Goal: Task Accomplishment & Management: Manage account settings

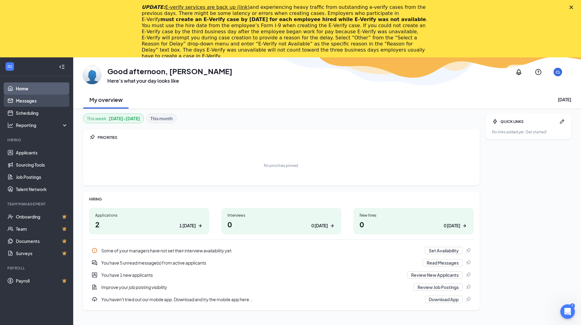
click at [47, 101] on link "Messages" at bounding box center [42, 100] width 52 height 12
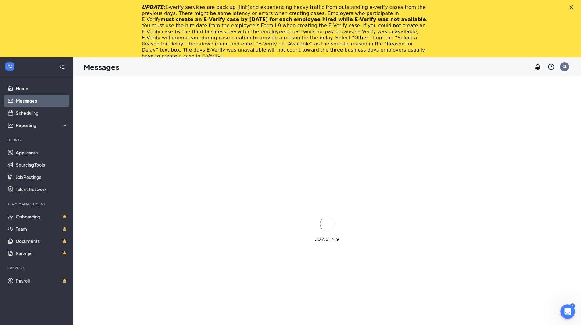
click at [575, 7] on div "Close" at bounding box center [572, 7] width 6 height 4
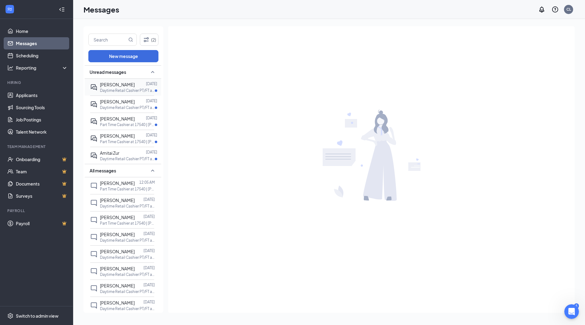
click at [130, 90] on p "Daytime Retail Cashier PT/FT at 8546 | [PERSON_NAME] Hardware" at bounding box center [127, 90] width 55 height 5
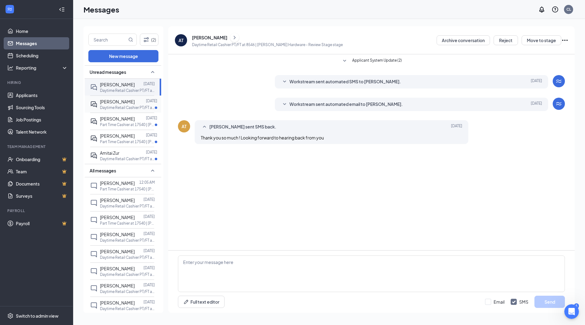
click at [115, 106] on p "Daytime Retail Cashier PT/FT at 8546 | [PERSON_NAME] Hardware" at bounding box center [127, 107] width 55 height 5
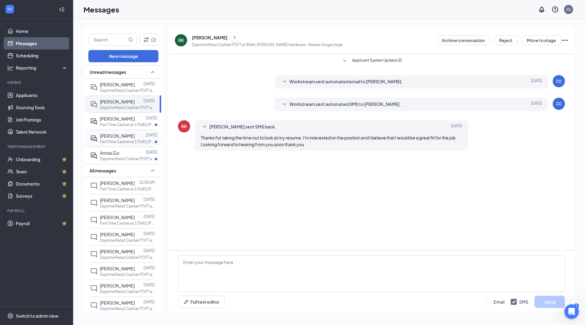
click at [121, 143] on p "Part Time Cashier at 17540 | [PERSON_NAME] Hardware" at bounding box center [127, 141] width 55 height 5
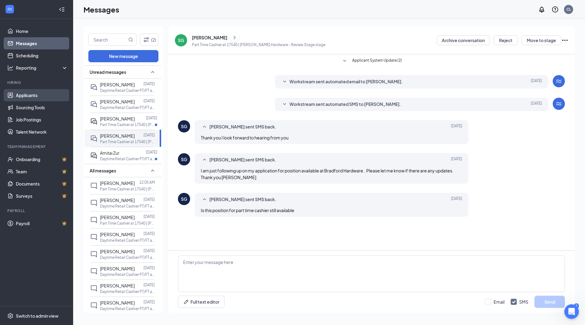
click at [32, 97] on link "Applicants" at bounding box center [42, 95] width 52 height 12
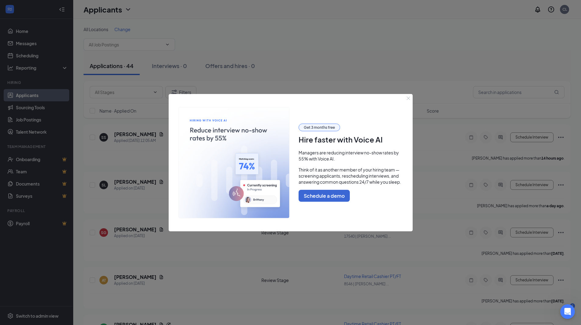
click at [406, 98] on icon "Close" at bounding box center [408, 98] width 4 height 4
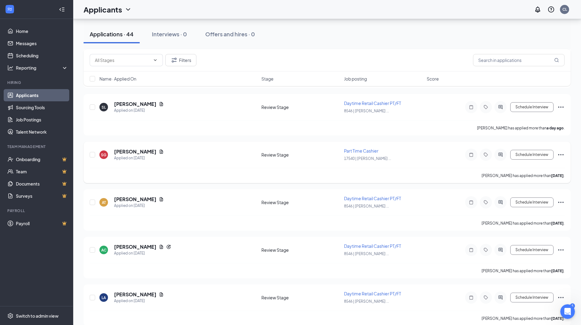
scroll to position [91, 0]
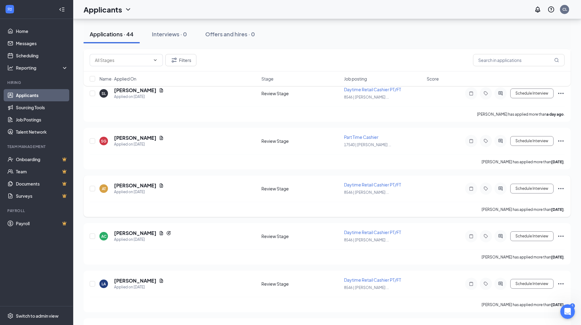
click at [346, 184] on span "Daytime Retail Cashier PT/FT" at bounding box center [372, 184] width 57 height 5
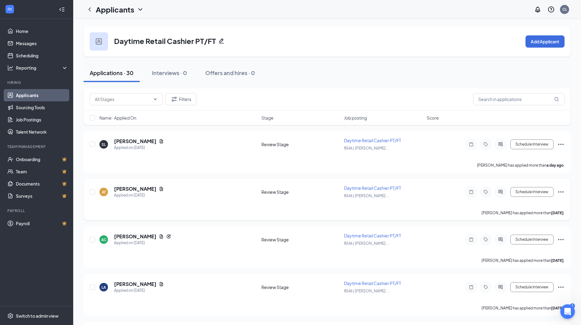
click at [354, 185] on span "Daytime Retail Cashier PT/FT" at bounding box center [372, 187] width 57 height 5
click at [354, 188] on span "Daytime Retail Cashier PT/FT" at bounding box center [372, 187] width 57 height 5
click at [160, 190] on icon "Document" at bounding box center [161, 189] width 3 height 4
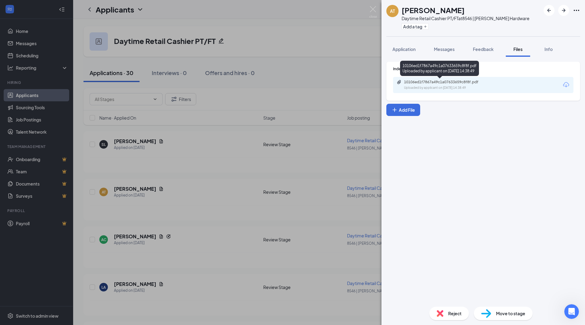
click at [440, 84] on div "10106ed1f7867a49c1a07633659c8f8f.pdf Uploaded by applicant on [DATE] 14:38:49" at bounding box center [446, 85] width 99 height 11
click at [220, 226] on div "AT [PERSON_NAME] Daytime Retail Cashier PT/FT at 8546 | [PERSON_NAME] Hardware …" at bounding box center [292, 162] width 585 height 325
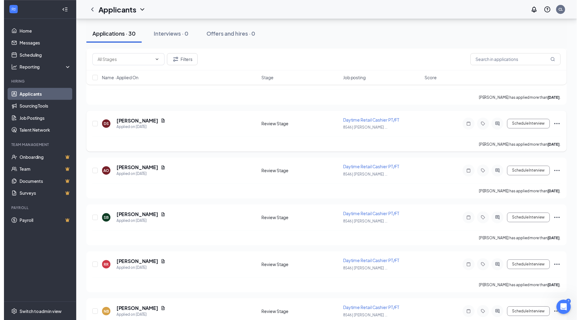
scroll to position [213, 0]
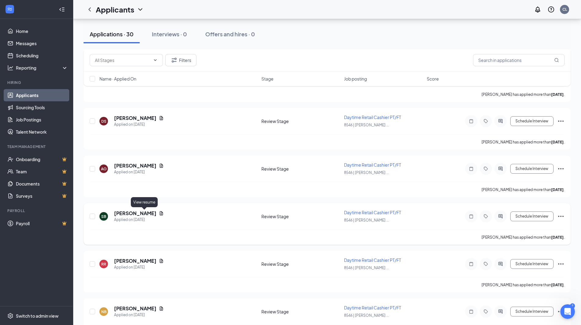
click at [159, 215] on icon "Document" at bounding box center [161, 213] width 5 height 5
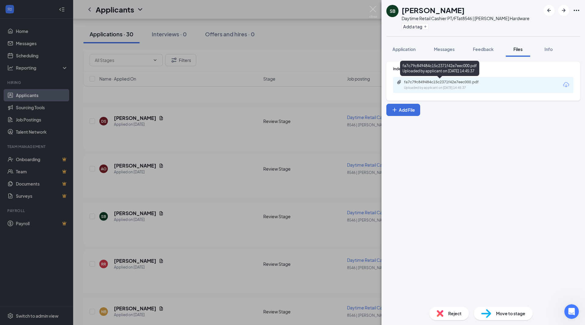
click at [423, 81] on div "fa7c79c849484c15c2371f42e7eec000.pdf" at bounding box center [446, 82] width 85 height 5
click at [223, 183] on div "SB [PERSON_NAME] Daytime Retail Cashier PT/FT at 8546 | [PERSON_NAME] Hardware …" at bounding box center [292, 162] width 585 height 325
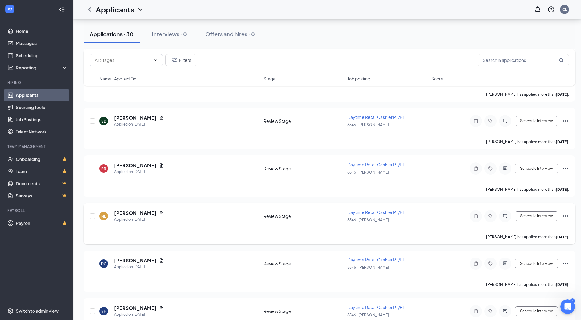
scroll to position [335, 0]
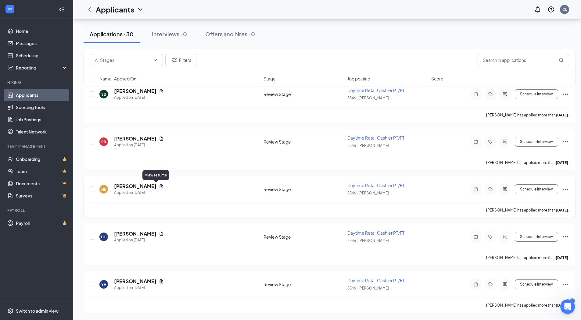
click at [159, 185] on icon "Document" at bounding box center [161, 186] width 5 height 5
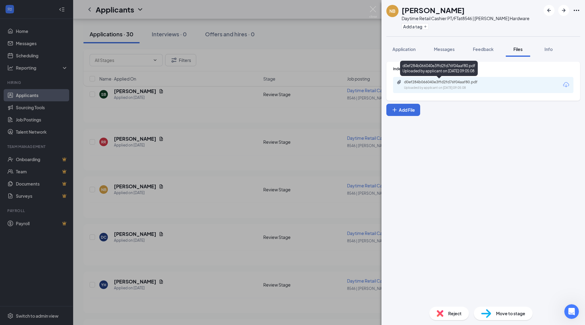
click at [460, 84] on div "d0ef284b066040e3ffd2fd76f04aaf80.pdf Uploaded by applicant on [DATE] 09:05:08" at bounding box center [446, 85] width 99 height 11
click at [211, 176] on div "NB [PERSON_NAME] Daytime Retail Cashier PT/FT at 8546 | [PERSON_NAME] Hardware …" at bounding box center [292, 162] width 585 height 325
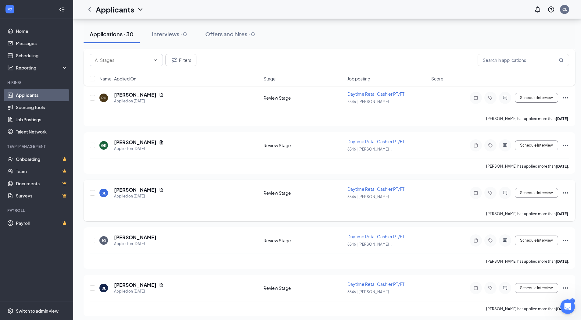
scroll to position [610, 0]
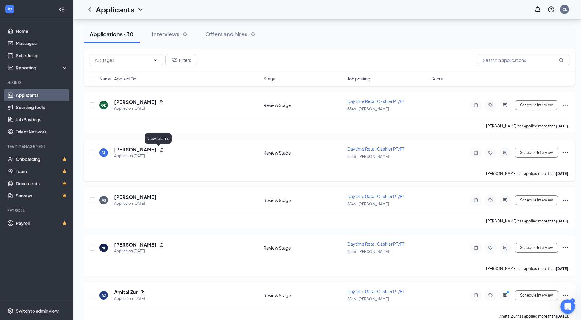
click at [159, 150] on icon "Document" at bounding box center [161, 149] width 5 height 5
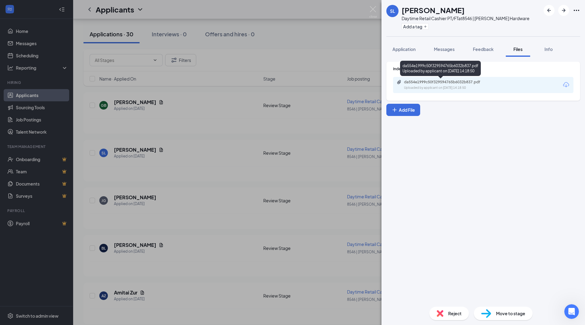
click at [432, 88] on div "Uploaded by applicant on [DATE] 14:18:50" at bounding box center [449, 87] width 91 height 5
click at [275, 191] on div "[PERSON_NAME] Daytime Retail Cashier PT/FT at 8546 | [PERSON_NAME] Hardware Add…" at bounding box center [292, 162] width 585 height 325
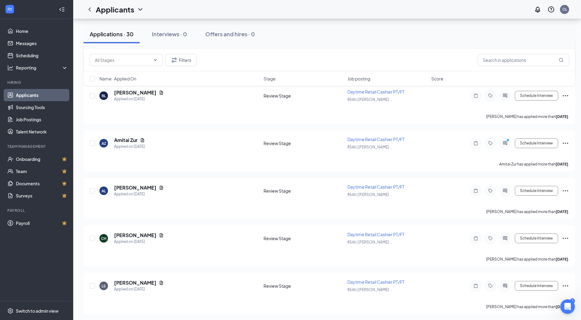
scroll to position [762, 0]
click at [160, 188] on icon "Document" at bounding box center [161, 187] width 3 height 4
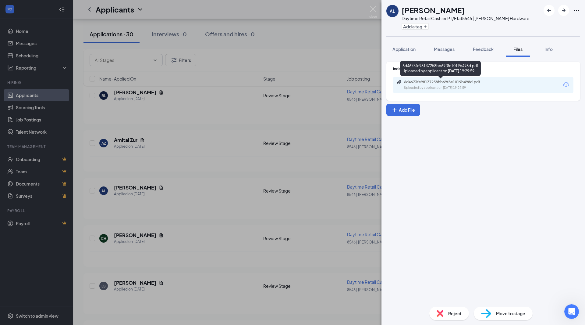
click at [455, 86] on div "Uploaded by applicant on [DATE] 19:29:59" at bounding box center [449, 87] width 91 height 5
click at [206, 180] on div "AL [PERSON_NAME] Daytime Retail Cashier PT/FT at 8546 | [PERSON_NAME] Hardware …" at bounding box center [292, 162] width 585 height 325
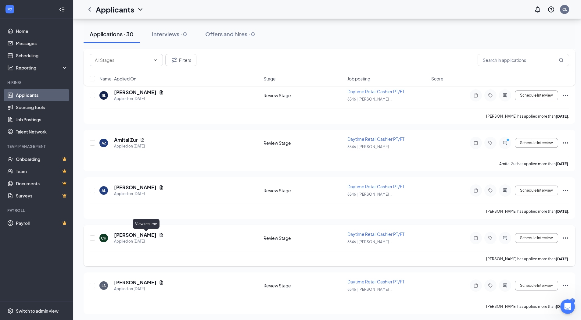
click at [160, 235] on icon "Document" at bounding box center [161, 235] width 3 height 4
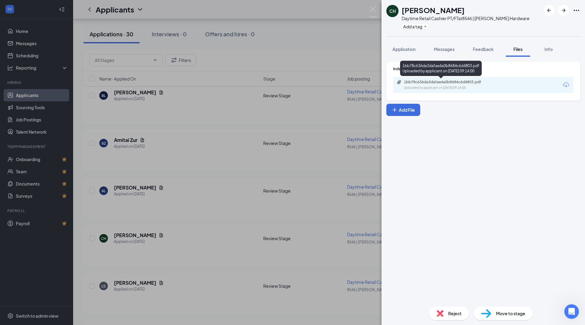
click at [418, 84] on div "1bb78c636da3dafae4a0b8684c6d4803.pdf" at bounding box center [446, 82] width 85 height 5
drag, startPoint x: 173, startPoint y: 273, endPoint x: 153, endPoint y: 284, distance: 22.1
click at [173, 274] on div "CH [PERSON_NAME] Daytime Retail Cashier PT/FT at 8546 | [PERSON_NAME] Hardware …" at bounding box center [292, 162] width 585 height 325
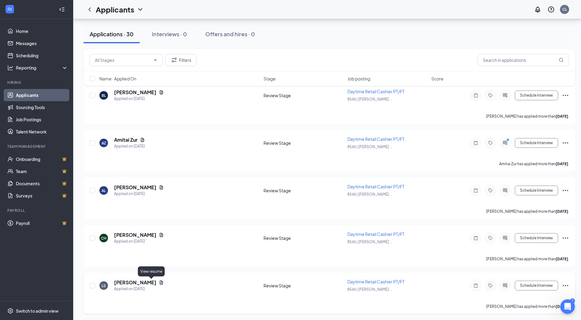
click at [159, 284] on icon "Document" at bounding box center [161, 282] width 5 height 5
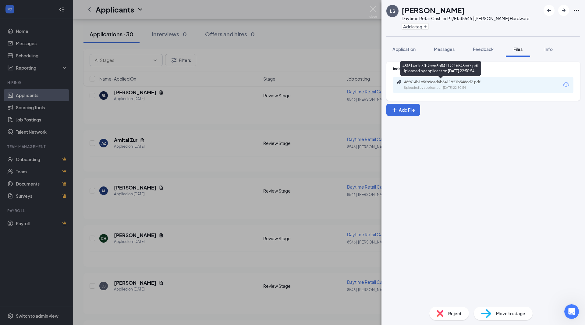
click at [434, 84] on div "48f614b1c5fb9ced6b8411921b548cd7.pdf" at bounding box center [446, 82] width 85 height 5
click at [258, 196] on div "LS [PERSON_NAME] Daytime Retail Cashier PT/FT at 8546 | [PERSON_NAME] Hardware …" at bounding box center [292, 162] width 585 height 325
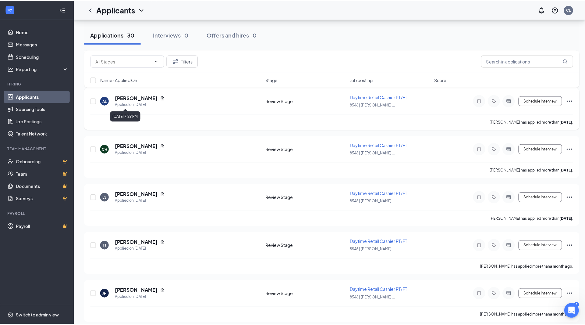
scroll to position [853, 0]
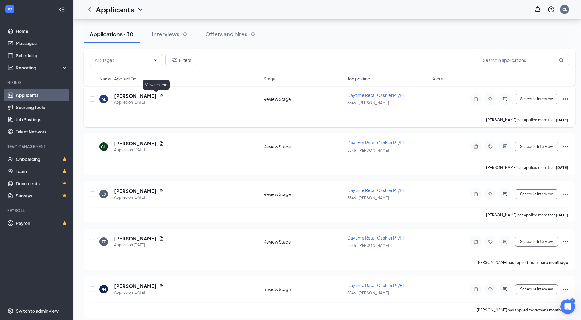
click at [160, 95] on icon "Document" at bounding box center [161, 96] width 3 height 4
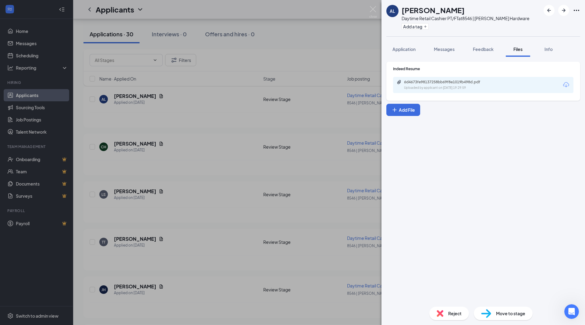
click at [567, 85] on icon "Download" at bounding box center [566, 84] width 6 height 5
click at [236, 174] on div "AL [PERSON_NAME] Daytime Retail Cashier PT/FT at 8546 | [PERSON_NAME] Hardware …" at bounding box center [292, 162] width 585 height 325
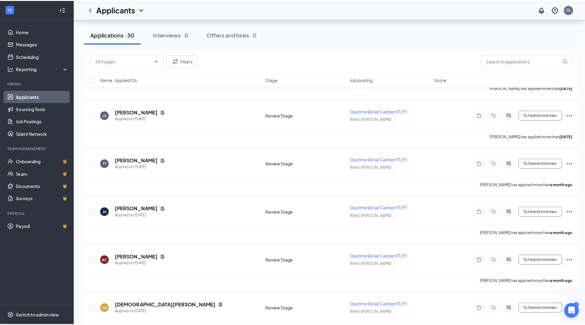
scroll to position [945, 0]
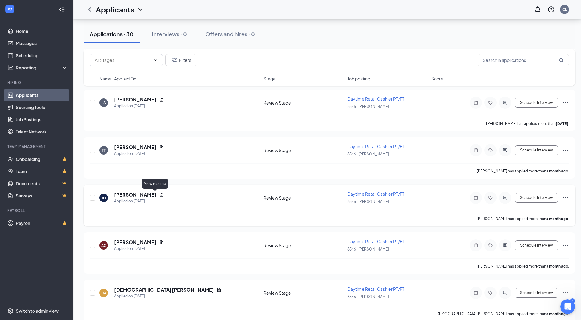
click at [159, 194] on icon "Document" at bounding box center [161, 194] width 5 height 5
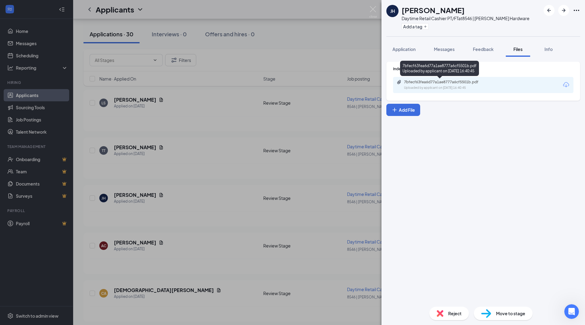
click at [438, 84] on div "7bfecf63fea6d77a1ae8777a6cf5501b.pdf Uploaded by applicant on [DATE] 16:40:45" at bounding box center [446, 85] width 99 height 11
click at [239, 172] on div "[PERSON_NAME] Daytime Retail Cashier PT/FT at 8546 | [PERSON_NAME] Hardware Add…" at bounding box center [292, 162] width 585 height 325
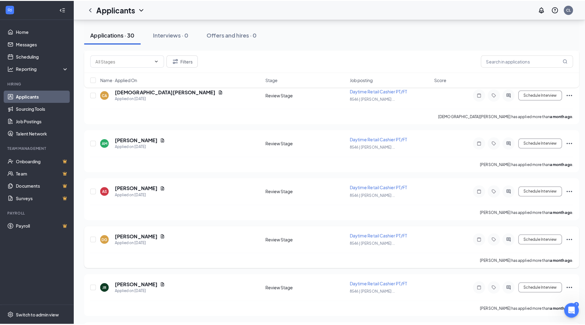
scroll to position [1158, 0]
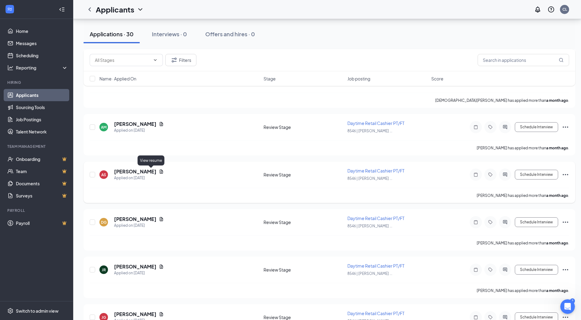
click at [159, 171] on icon "Document" at bounding box center [161, 171] width 5 height 5
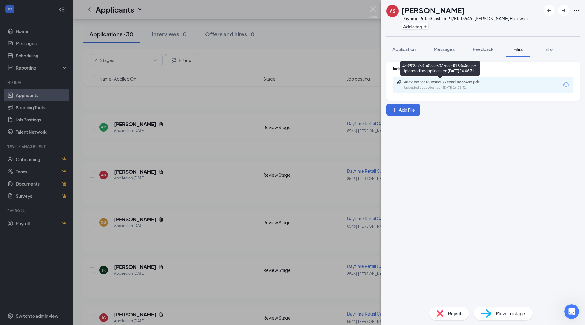
click at [442, 84] on div "4e3908e7331a0eae6077eced0f8364ac.pdf" at bounding box center [446, 82] width 85 height 5
